Goal: Information Seeking & Learning: Learn about a topic

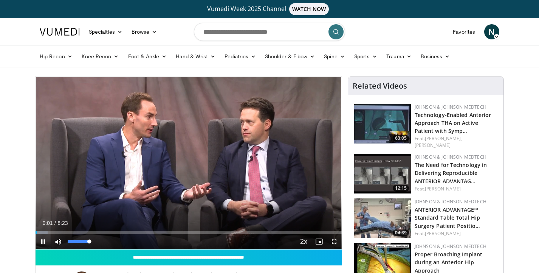
click at [56, 234] on span "Video Player" at bounding box center [58, 241] width 15 height 15
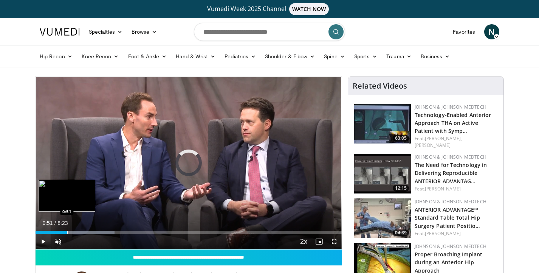
click at [67, 231] on div "Progress Bar" at bounding box center [67, 232] width 1 height 3
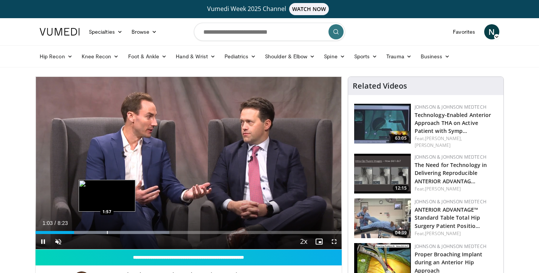
click at [107, 233] on div "Progress Bar" at bounding box center [107, 232] width 1 height 3
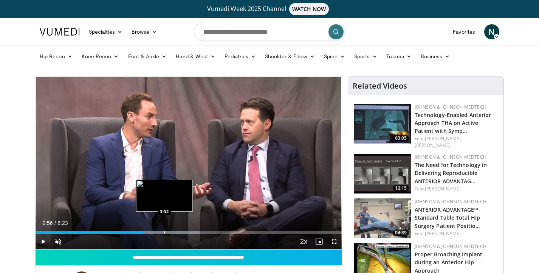
click at [164, 231] on div "Loaded : 53.66% 2:56 3:32" at bounding box center [189, 232] width 306 height 3
click at [176, 231] on div "Progress Bar" at bounding box center [155, 232] width 125 height 3
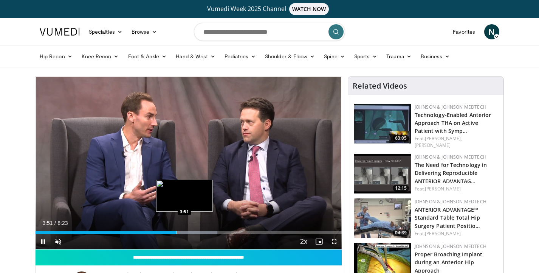
click at [177, 231] on div "Progress Bar" at bounding box center [177, 232] width 1 height 3
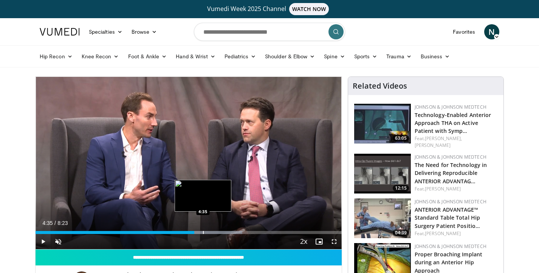
click at [203, 231] on div "Loaded : 67.58% 4:35 4:35" at bounding box center [189, 232] width 306 height 3
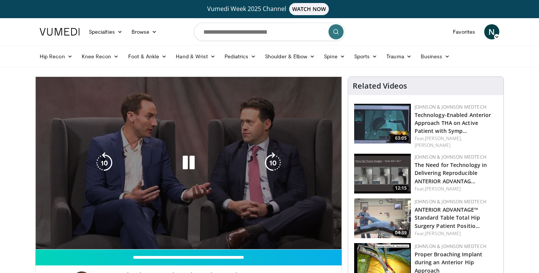
click at [208, 231] on div "10 seconds Tap to unmute" at bounding box center [189, 163] width 306 height 172
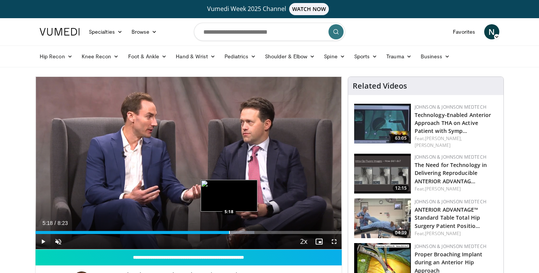
click at [229, 230] on div "Loaded : 71.55% 5:18 5:18" at bounding box center [189, 230] width 306 height 7
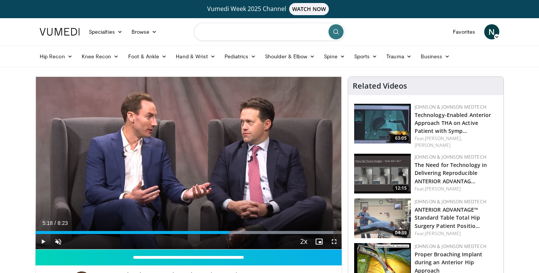
click at [219, 32] on input "Search topics, interventions" at bounding box center [269, 32] width 151 height 18
type input "**********"
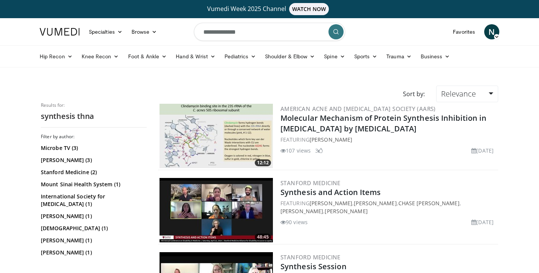
click at [240, 33] on input "**********" at bounding box center [269, 32] width 151 height 18
type input "**********"
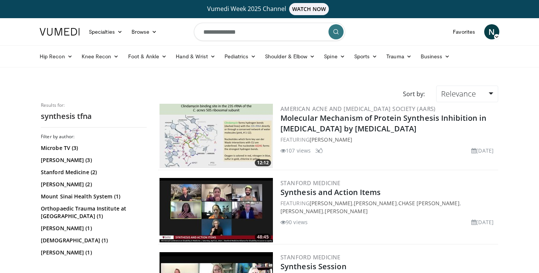
click at [267, 37] on input "**********" at bounding box center [269, 32] width 151 height 18
type input "**********"
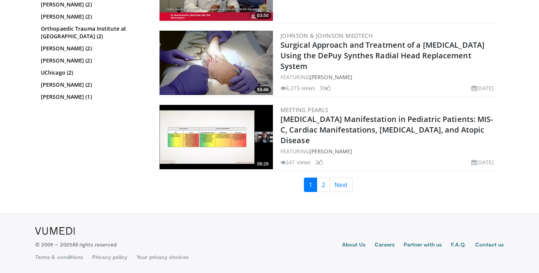
scroll to position [1852, 0]
click at [335, 185] on link "Next" at bounding box center [341, 184] width 23 height 14
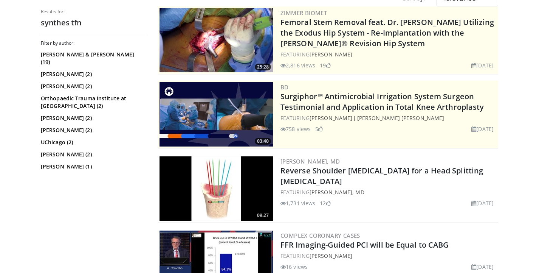
scroll to position [317, 0]
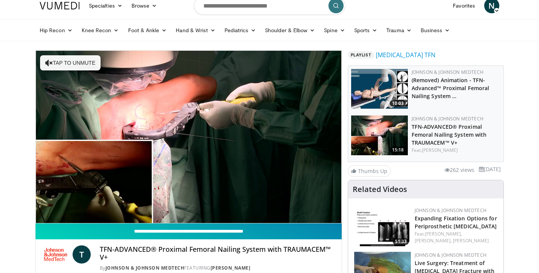
scroll to position [26, 0]
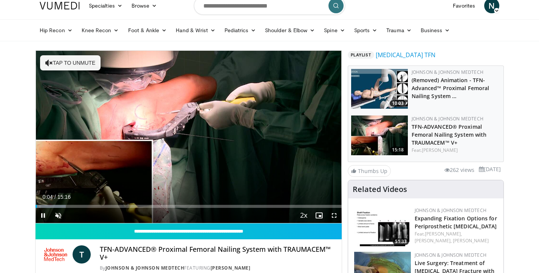
click at [335, 216] on span "Video Player" at bounding box center [334, 215] width 15 height 15
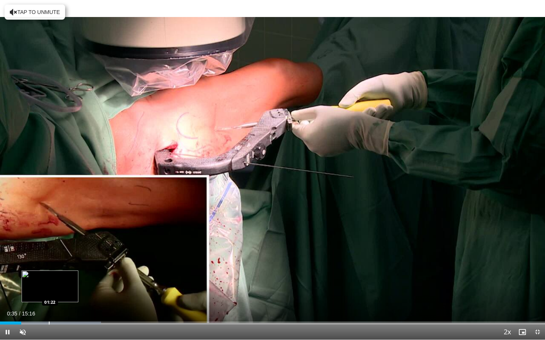
click at [50, 272] on div "Progress Bar" at bounding box center [49, 323] width 1 height 3
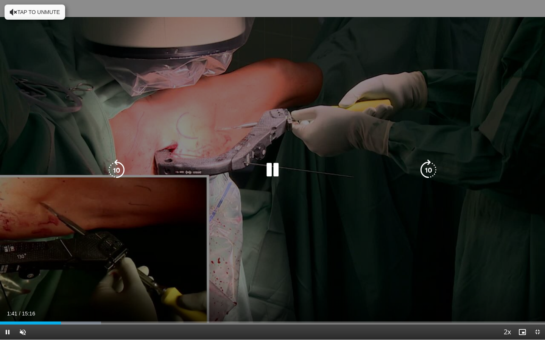
click at [273, 169] on icon "Video Player" at bounding box center [272, 170] width 21 height 21
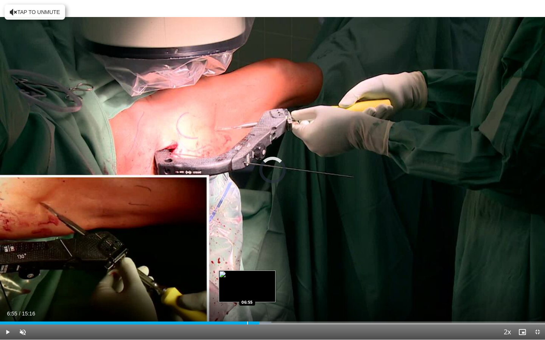
click at [247, 272] on div "07:16" at bounding box center [129, 323] width 259 height 3
click at [236, 272] on div "Progress Bar" at bounding box center [236, 323] width 1 height 3
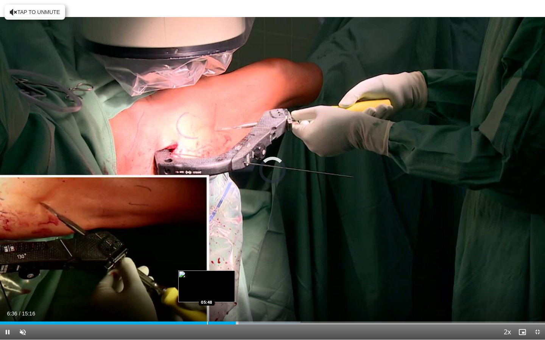
click at [207, 272] on div "Progress Bar" at bounding box center [207, 323] width 1 height 3
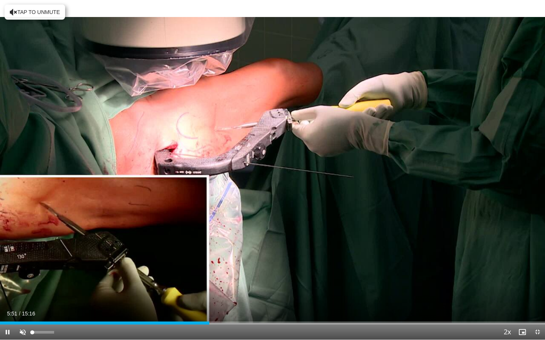
click at [19, 272] on span "Video Player" at bounding box center [22, 332] width 15 height 15
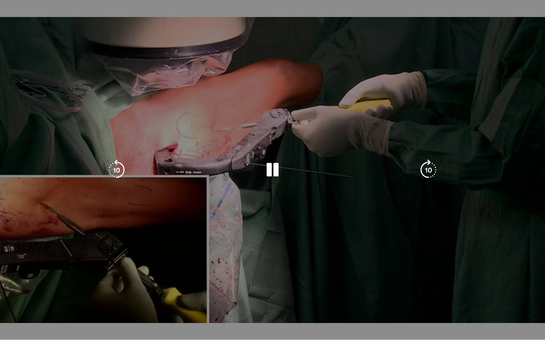
drag, startPoint x: 54, startPoint y: 332, endPoint x: 65, endPoint y: 331, distance: 11.0
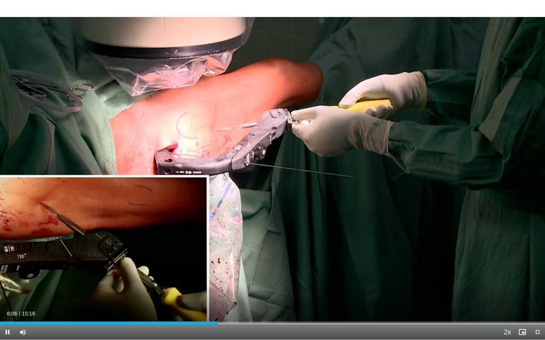
click at [7, 272] on span "Video Player" at bounding box center [7, 332] width 15 height 15
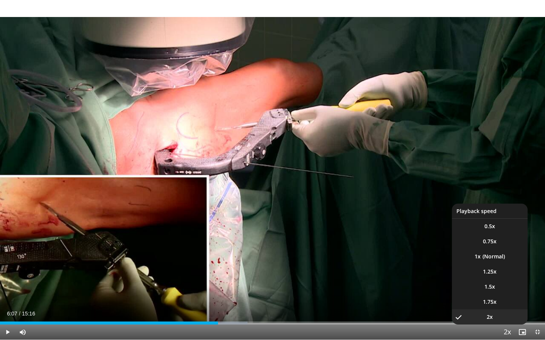
click at [505, 272] on span "Video Player" at bounding box center [506, 332] width 11 height 15
click at [489, 256] on li "1x" at bounding box center [490, 256] width 76 height 15
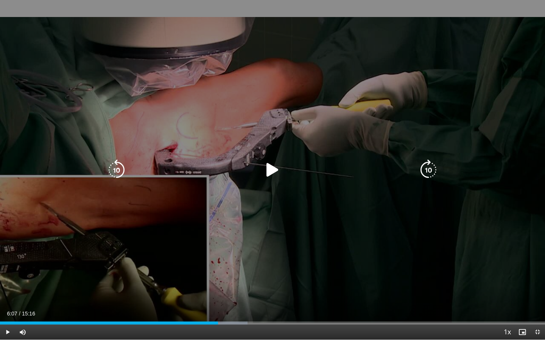
click at [257, 207] on div "10 seconds Tap to unmute" at bounding box center [272, 170] width 545 height 340
click at [118, 171] on icon "Video Player" at bounding box center [116, 170] width 21 height 21
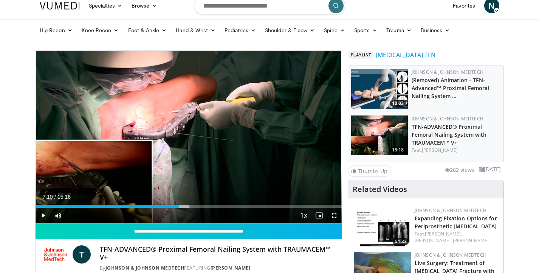
click at [40, 216] on span "Video Player" at bounding box center [43, 215] width 15 height 15
click at [336, 219] on span "Video Player" at bounding box center [334, 215] width 15 height 15
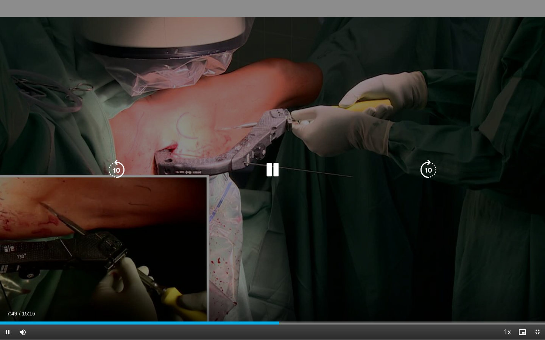
click at [119, 164] on icon "Video Player" at bounding box center [116, 170] width 21 height 21
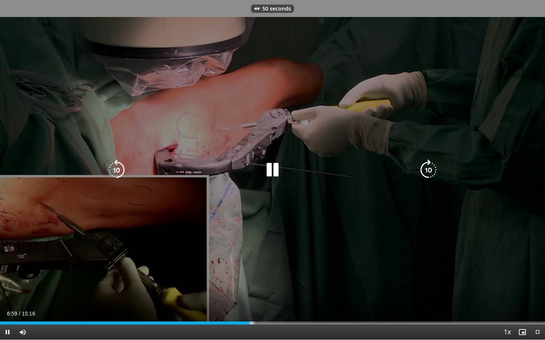
click at [119, 164] on icon "Video Player" at bounding box center [116, 170] width 21 height 21
click at [118, 163] on icon "Video Player" at bounding box center [116, 170] width 21 height 21
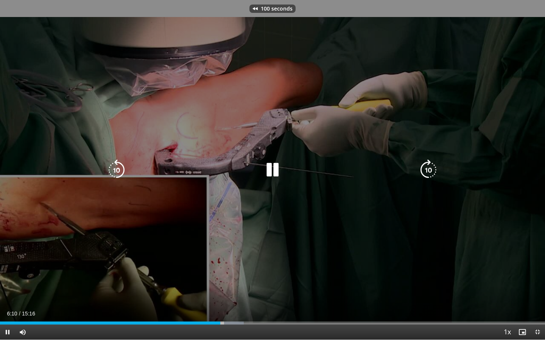
click at [118, 163] on icon "Video Player" at bounding box center [116, 170] width 21 height 21
click at [114, 170] on icon "Video Player" at bounding box center [116, 170] width 21 height 21
click at [114, 156] on div "20 seconds Tap to unmute" at bounding box center [272, 170] width 545 height 340
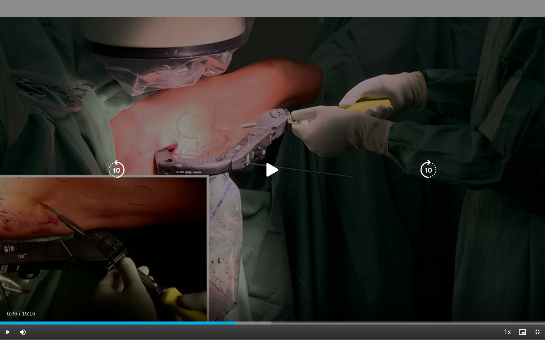
click at [118, 163] on icon "Video Player" at bounding box center [116, 170] width 21 height 21
click at [119, 175] on icon "Video Player" at bounding box center [116, 170] width 21 height 21
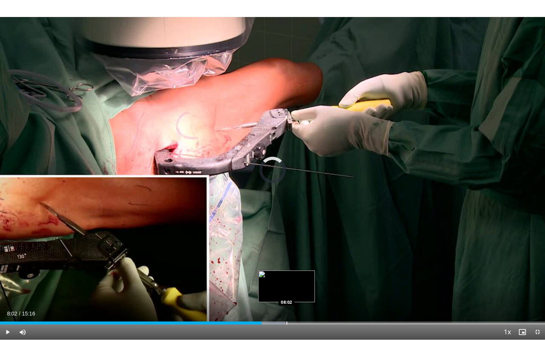
click at [286, 272] on div "Progress Bar" at bounding box center [286, 323] width 1 height 3
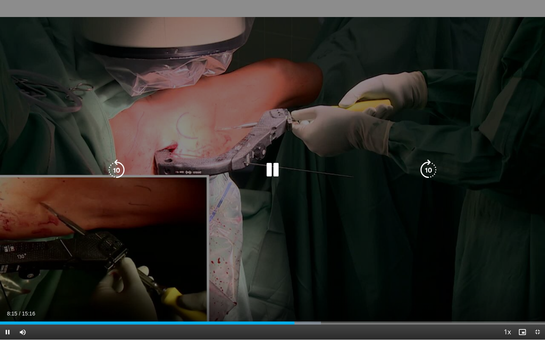
click at [122, 168] on icon "Video Player" at bounding box center [116, 170] width 21 height 21
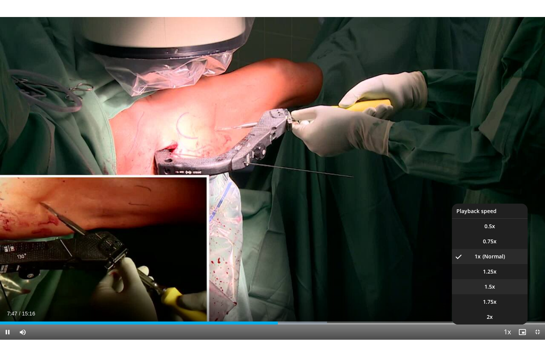
click at [499, 272] on li "1.5x" at bounding box center [490, 286] width 76 height 15
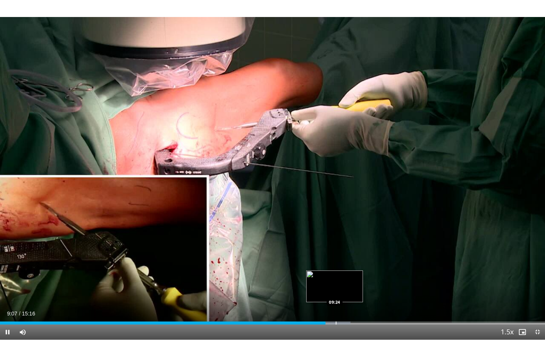
click at [335, 272] on div "Progress Bar" at bounding box center [335, 323] width 1 height 3
click at [340, 272] on div "Progress Bar" at bounding box center [340, 323] width 1 height 3
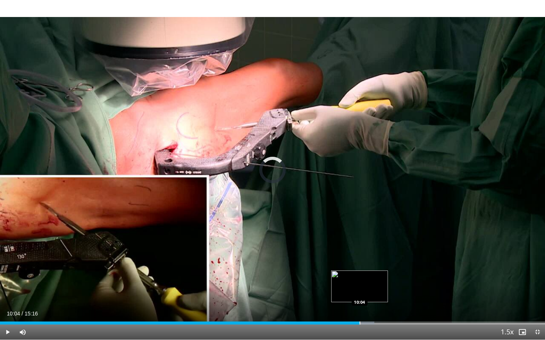
click at [359, 272] on div "Progress Bar" at bounding box center [359, 323] width 1 height 3
click at [378, 272] on div "Progress Bar" at bounding box center [378, 323] width 1 height 3
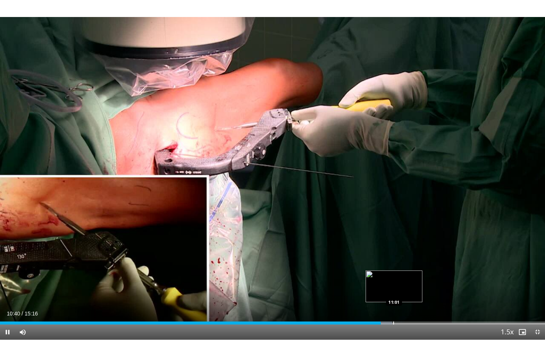
click at [394, 272] on div "Progress Bar" at bounding box center [393, 323] width 1 height 3
click at [404, 272] on div "Progress Bar" at bounding box center [404, 323] width 1 height 3
click at [419, 272] on div "Progress Bar" at bounding box center [419, 323] width 1 height 3
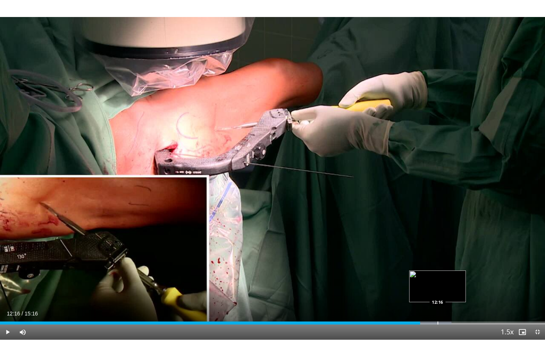
click at [437, 272] on div "Progress Bar" at bounding box center [437, 323] width 1 height 3
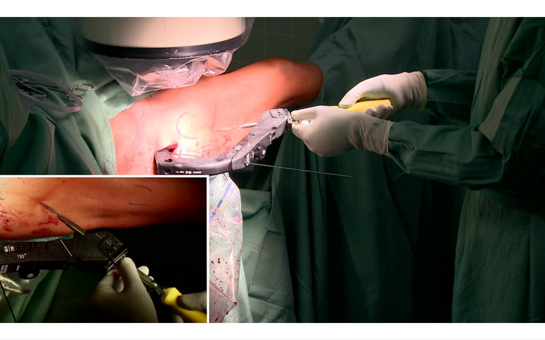
click at [445, 272] on div "30 seconds Tap to unmute" at bounding box center [272, 170] width 545 height 340
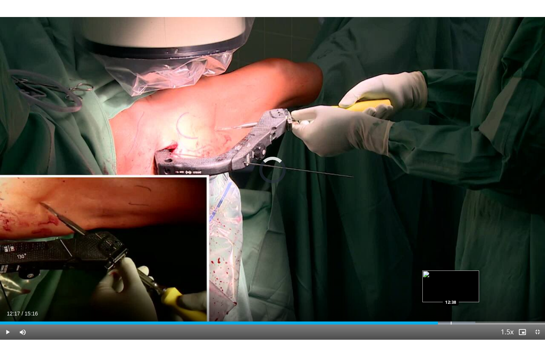
click at [450, 272] on div "Progress Bar" at bounding box center [450, 323] width 1 height 3
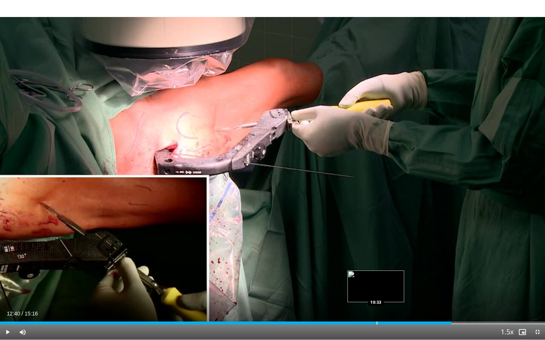
click at [376, 272] on div "Progress Bar" at bounding box center [376, 323] width 1 height 3
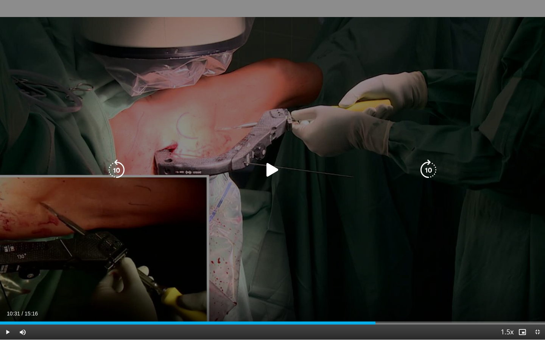
click at [279, 170] on icon "Video Player" at bounding box center [272, 170] width 21 height 21
click at [113, 167] on icon "Video Player" at bounding box center [116, 170] width 21 height 21
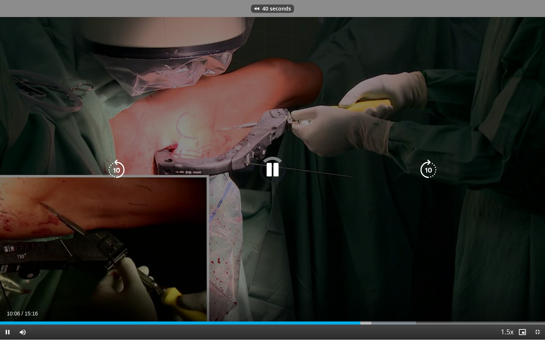
click at [113, 167] on icon "Video Player" at bounding box center [116, 170] width 21 height 21
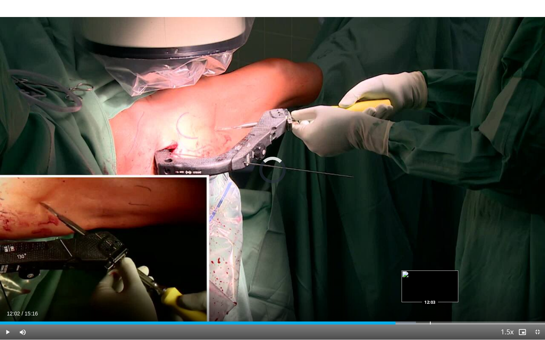
click at [429, 272] on div "Loaded : 76.33% 12:02 12:03" at bounding box center [272, 323] width 545 height 3
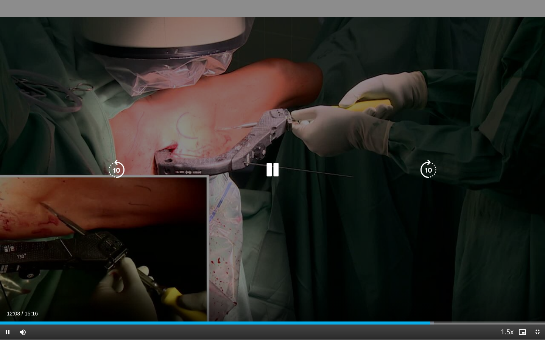
click at [281, 160] on icon "Video Player" at bounding box center [272, 170] width 21 height 21
